Goal: Task Accomplishment & Management: Complete application form

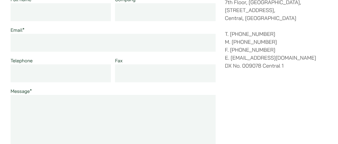
scroll to position [88, 0]
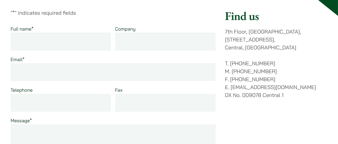
click at [45, 43] on input "Full name *" at bounding box center [61, 42] width 100 height 18
type input "[PERSON_NAME], [PERSON_NAME]"
click at [151, 41] on input "Company" at bounding box center [165, 42] width 100 height 18
paste input "SML Corporate Management Services Sdn. Bhd. (Company No.1043207-U)"
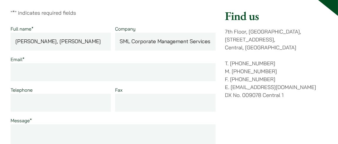
scroll to position [0, 86]
type input "SML Corporate Management Services Sdn. Bhd. (Company No.1043207-U)"
click at [77, 75] on input "Email *" at bounding box center [113, 72] width 205 height 18
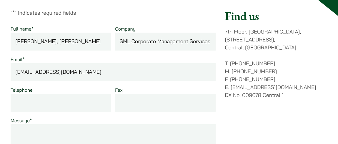
type input "[EMAIL_ADDRESS][DOMAIN_NAME]"
click at [79, 101] on input "Telephone" at bounding box center [61, 103] width 100 height 18
type input "0127337552"
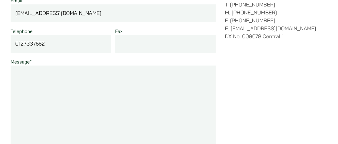
scroll to position [176, 0]
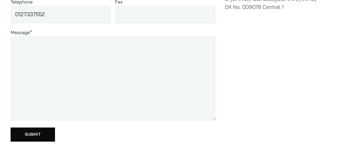
click at [48, 46] on textarea "Message *" at bounding box center [113, 78] width 205 height 85
paste textarea "Lor Ips Do.:87S/AME/CON/45 Adip Eli Se.: - Doei: 29/73/8842 Tem Incididu utl Et…"
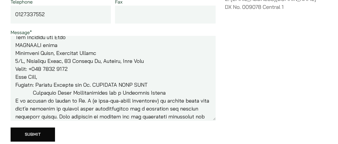
scroll to position [51, 0]
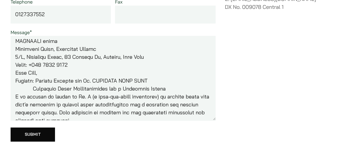
click at [14, 72] on textarea "Message *" at bounding box center [113, 78] width 205 height 85
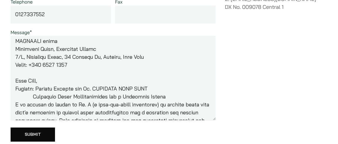
click at [16, 88] on textarea "Message *" at bounding box center [113, 78] width 205 height 85
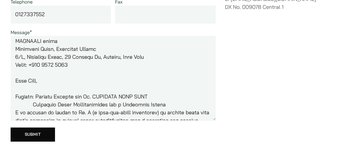
scroll to position [81, 0]
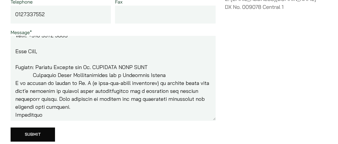
click at [33, 74] on textarea "Message *" at bounding box center [113, 78] width 205 height 85
click at [24, 82] on textarea "Message *" at bounding box center [113, 78] width 205 height 85
click at [14, 83] on textarea "Message *" at bounding box center [113, 78] width 205 height 85
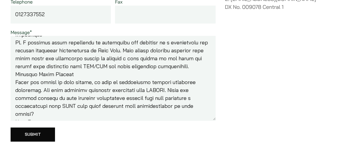
scroll to position [110, 0]
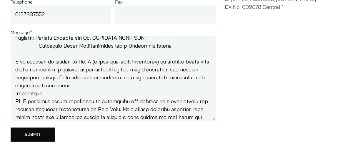
click at [15, 93] on textarea "Message *" at bounding box center [113, 78] width 205 height 85
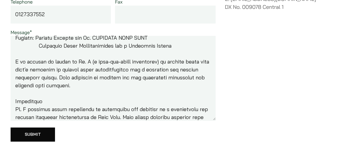
scroll to position [169, 0]
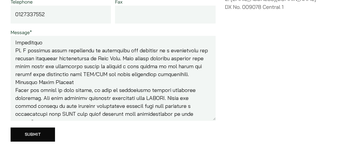
click at [16, 49] on textarea "Message *" at bounding box center [113, 78] width 205 height 85
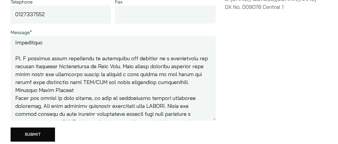
click at [15, 89] on textarea "Message *" at bounding box center [113, 78] width 205 height 85
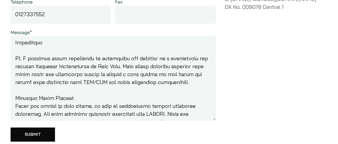
scroll to position [140, 0]
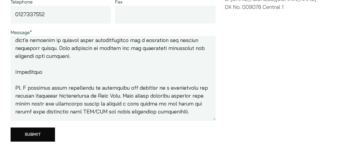
click at [20, 77] on textarea "Message *" at bounding box center [113, 78] width 205 height 85
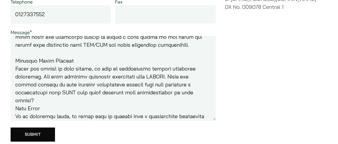
scroll to position [228, 0]
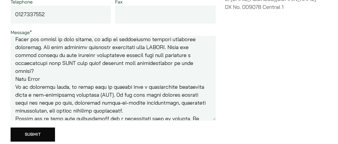
click at [15, 77] on textarea "Message *" at bounding box center [113, 78] width 205 height 85
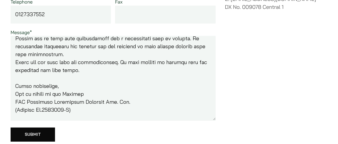
scroll to position [287, 0]
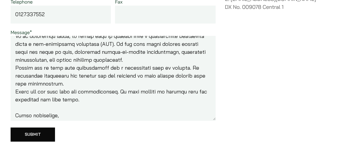
click at [15, 68] on textarea "Message *" at bounding box center [113, 78] width 205 height 85
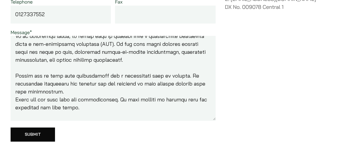
click at [15, 98] on textarea "Message *" at bounding box center [113, 78] width 205 height 85
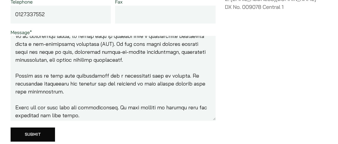
scroll to position [362, 0]
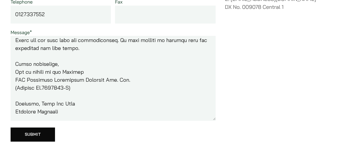
click at [19, 87] on textarea "Message *" at bounding box center [113, 78] width 205 height 85
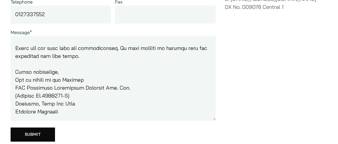
scroll to position [354, 0]
drag, startPoint x: 15, startPoint y: 87, endPoint x: 85, endPoint y: 85, distance: 70.6
click at [85, 85] on textarea "Message *" at bounding box center [113, 78] width 205 height 85
click at [104, 90] on textarea "Message *" at bounding box center [113, 78] width 205 height 85
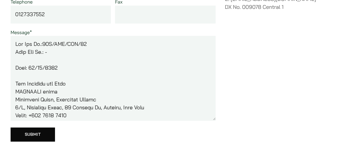
scroll to position [0, 0]
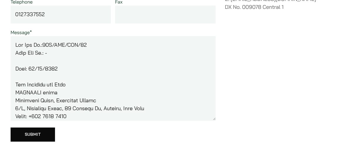
click at [15, 44] on textarea "Message *" at bounding box center [113, 78] width 205 height 85
click at [37, 57] on textarea "Message *" at bounding box center [113, 78] width 205 height 85
paste textarea "[STREET_ADDRESS]. Email: [EMAIL_ADDRESS][DOMAIN_NAME] / [EMAIL_ADDRESS][DOMAIN_…"
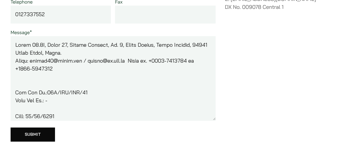
click at [66, 69] on textarea "Message *" at bounding box center [113, 78] width 205 height 85
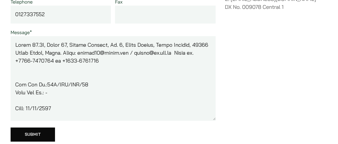
click at [134, 67] on textarea "Message *" at bounding box center [113, 78] width 205 height 85
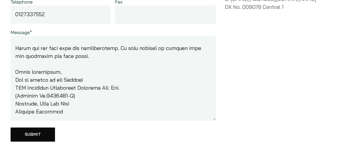
scroll to position [402, 0]
drag, startPoint x: 14, startPoint y: 79, endPoint x: 79, endPoint y: 86, distance: 65.3
click at [79, 86] on textarea "Message *" at bounding box center [113, 78] width 205 height 85
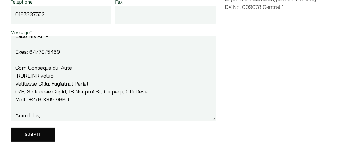
scroll to position [0, 0]
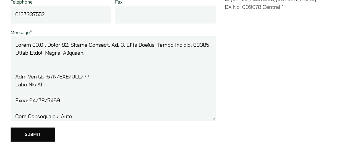
click at [51, 41] on textarea "Message *" at bounding box center [113, 78] width 205 height 85
paste textarea "SML Corporate Management Services Sdn. Bhd. (Company No.1043207-U)"
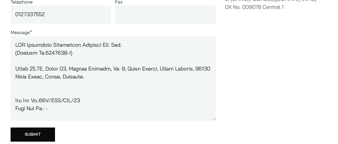
click at [138, 46] on textarea "Message *" at bounding box center [113, 78] width 205 height 85
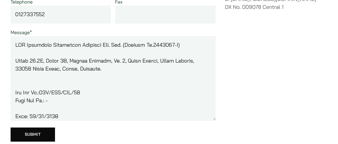
click at [29, 50] on textarea "Message *" at bounding box center [113, 78] width 205 height 85
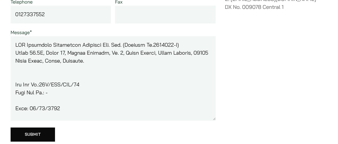
click at [121, 66] on textarea "Message *" at bounding box center [113, 78] width 205 height 85
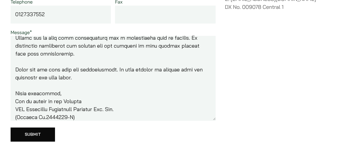
scroll to position [394, 0]
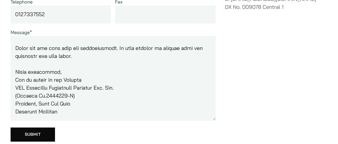
drag, startPoint x: 15, startPoint y: 43, endPoint x: 52, endPoint y: 120, distance: 85.7
click at [59, 132] on form "Full name * [PERSON_NAME], [PERSON_NAME] Lean Company SML Corporate Management …" at bounding box center [113, 38] width 205 height 205
type textarea "LOR Ipsumdolo Sitametcon Adipisci Eli. Sed. (Doeiusm Te.5390801-I) Utlab 05.2E,…"
click at [290, 83] on div "Find us [STREET_ADDRESS] T. [PHONE_NUMBER] M. [PHONE_NUMBER] F. [PHONE_NUMBER] …" at bounding box center [276, 35] width 102 height 229
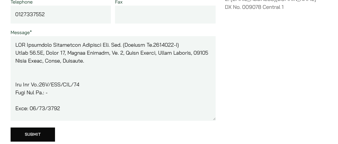
scroll to position [206, 0]
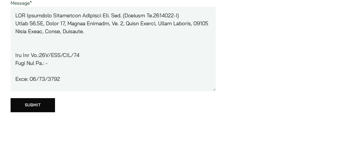
click at [27, 104] on input "Submit" at bounding box center [33, 105] width 44 height 14
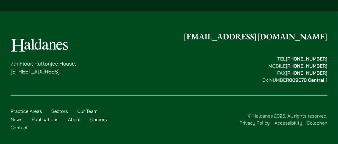
scroll to position [417, 0]
